Goal: Find specific page/section: Find specific page/section

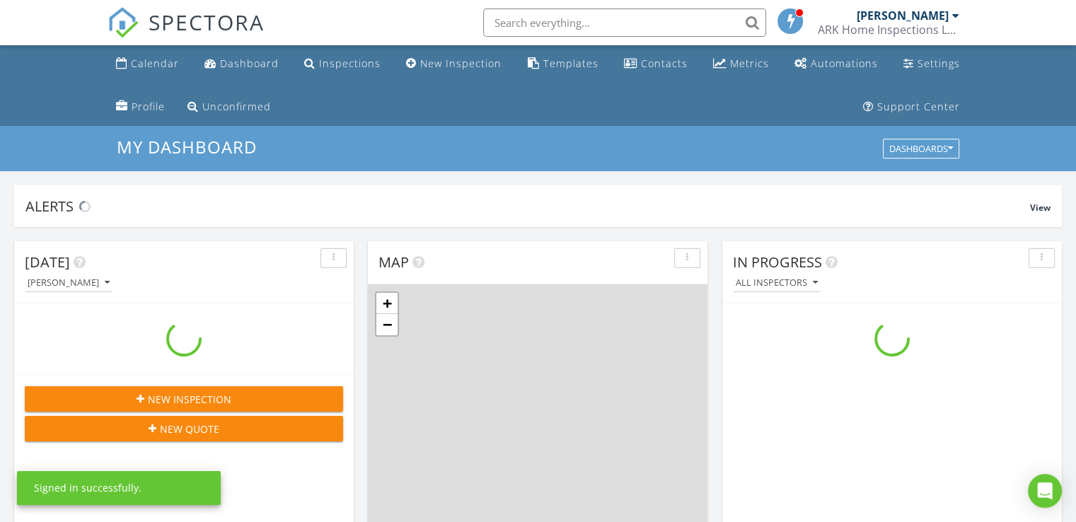
scroll to position [1309, 1098]
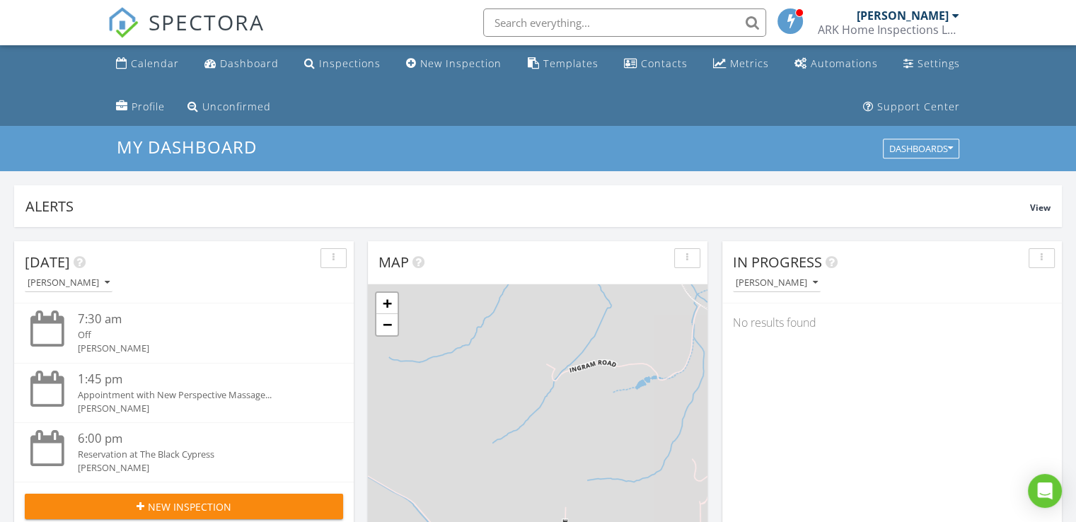
click at [555, 21] on input "text" at bounding box center [624, 22] width 283 height 28
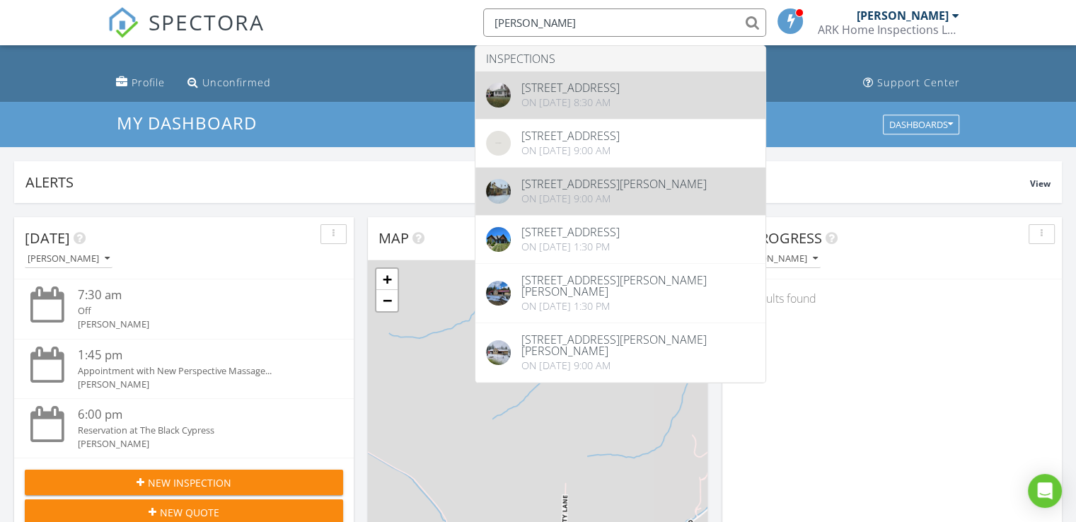
scroll to position [0, 0]
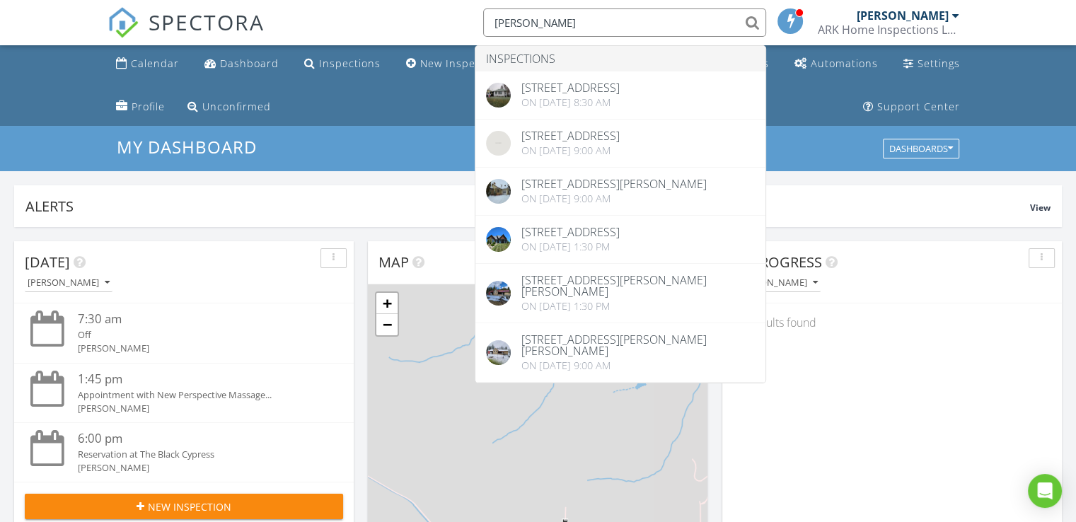
drag, startPoint x: 534, startPoint y: 23, endPoint x: 485, endPoint y: 21, distance: 48.8
click at [485, 21] on input "[PERSON_NAME]" at bounding box center [624, 22] width 283 height 28
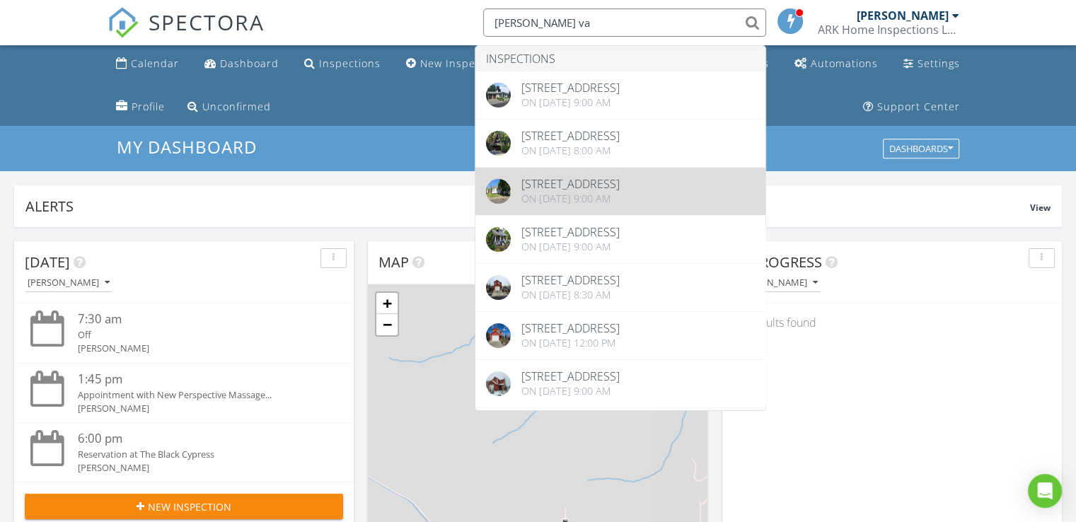
type input "[PERSON_NAME] va"
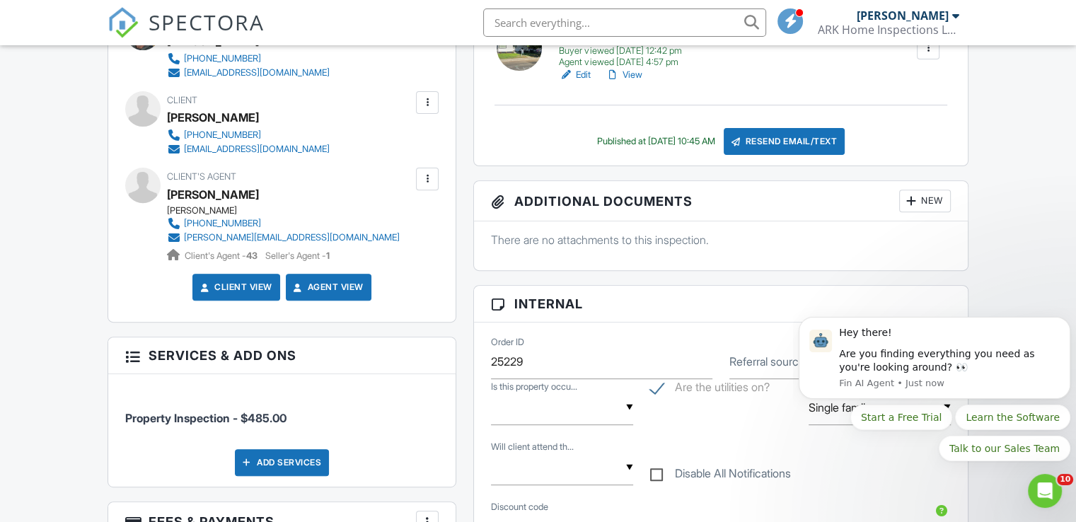
click at [630, 73] on link "View" at bounding box center [623, 75] width 37 height 14
